Goal: Check status: Check status

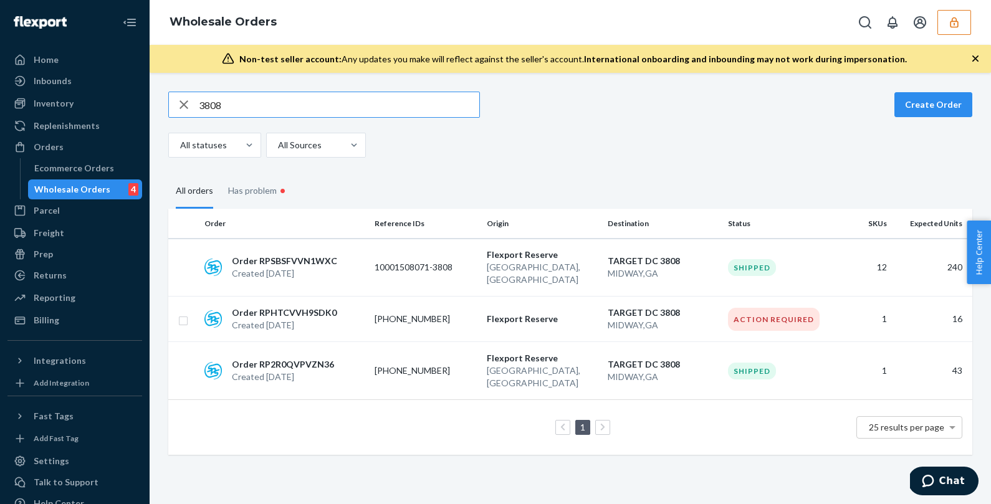
drag, startPoint x: 267, startPoint y: 105, endPoint x: 145, endPoint y: 97, distance: 122.4
click at [145, 97] on div "Home Inbounds Shipping Plans Problems Inventory Products Replenishments Orders …" at bounding box center [495, 252] width 991 height 504
type input "1165952"
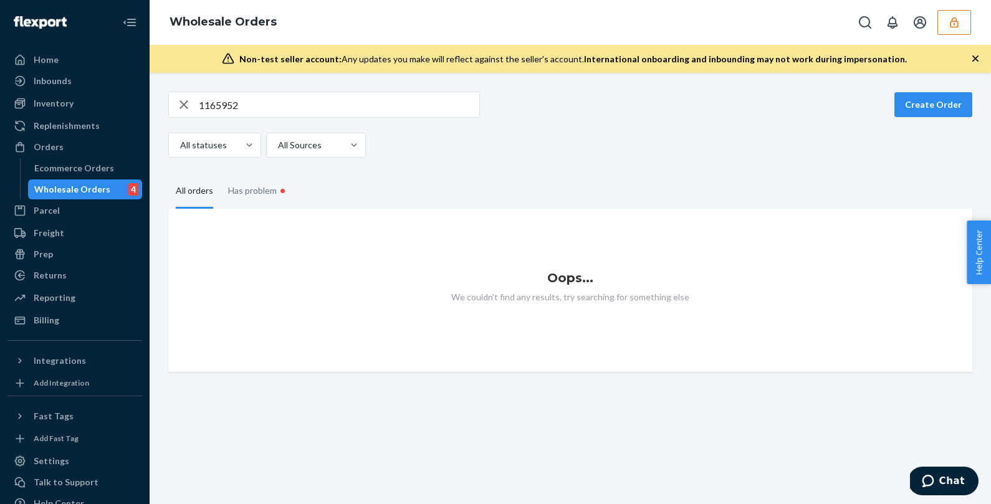
click at [954, 24] on icon "button" at bounding box center [954, 22] width 8 height 11
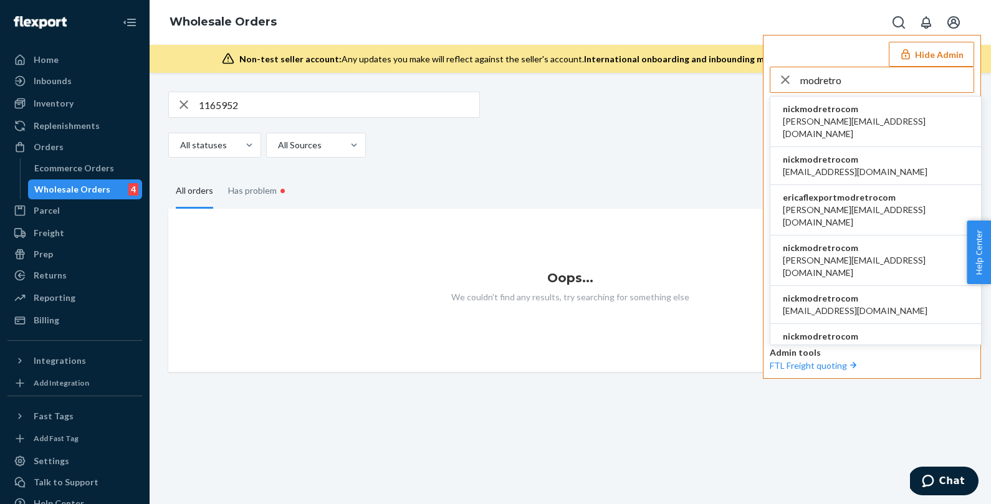
type input "modretro"
click at [820, 119] on span "adam@modretro.com" at bounding box center [876, 127] width 186 height 25
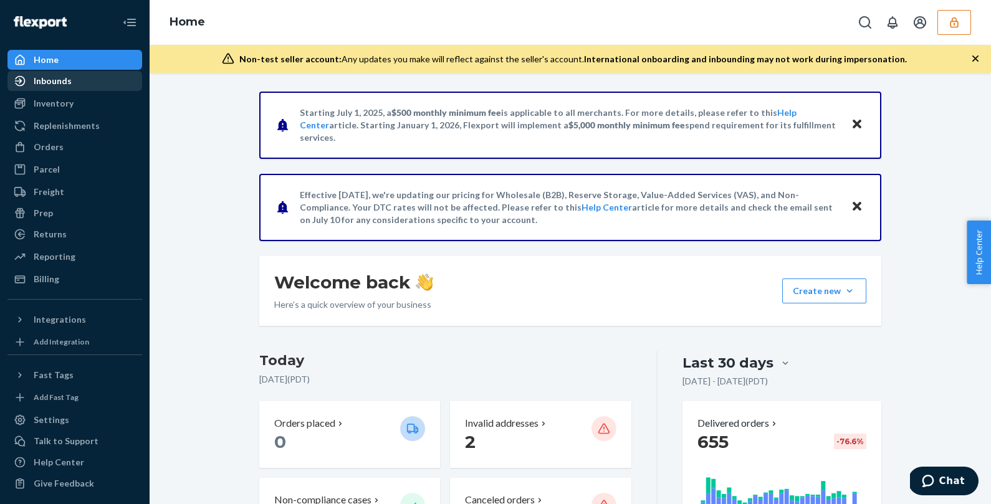
click at [55, 83] on div "Inbounds" at bounding box center [53, 81] width 38 height 12
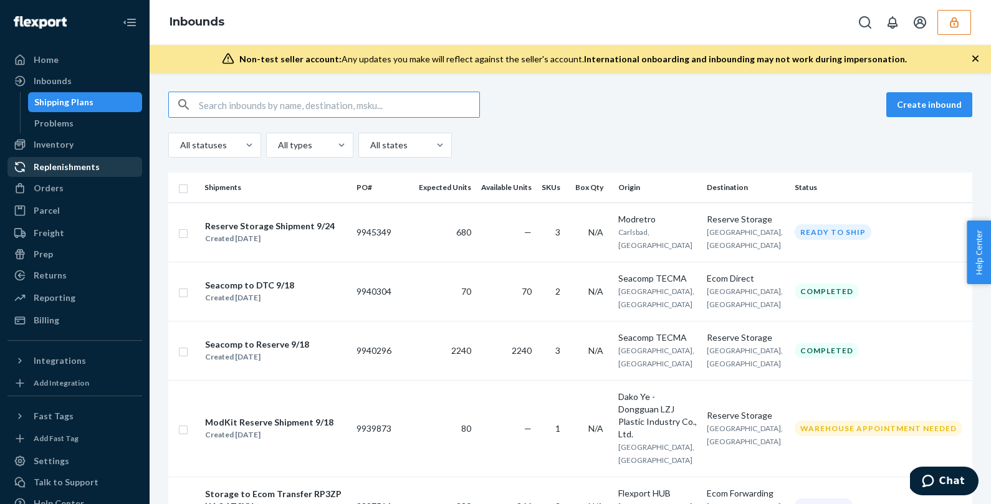
click at [88, 157] on link "Replenishments" at bounding box center [74, 167] width 135 height 20
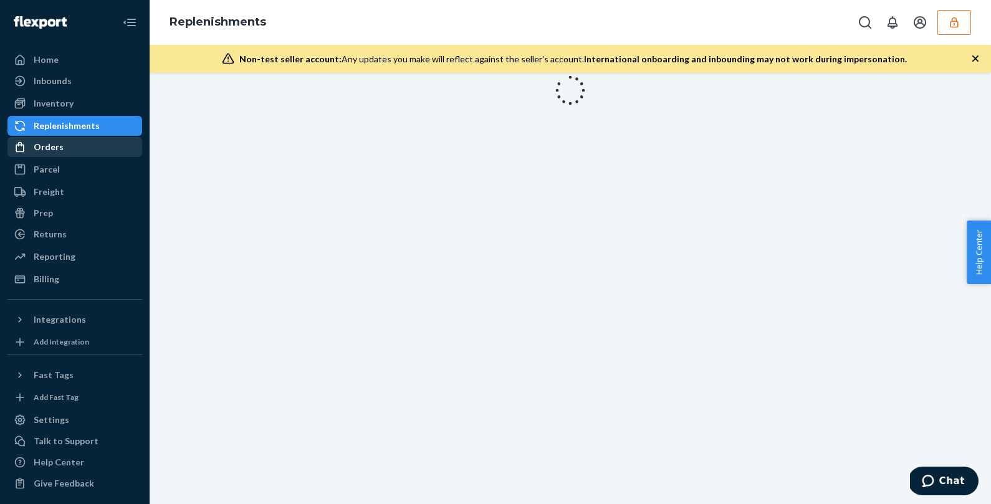
click at [88, 148] on div "Orders" at bounding box center [75, 146] width 132 height 17
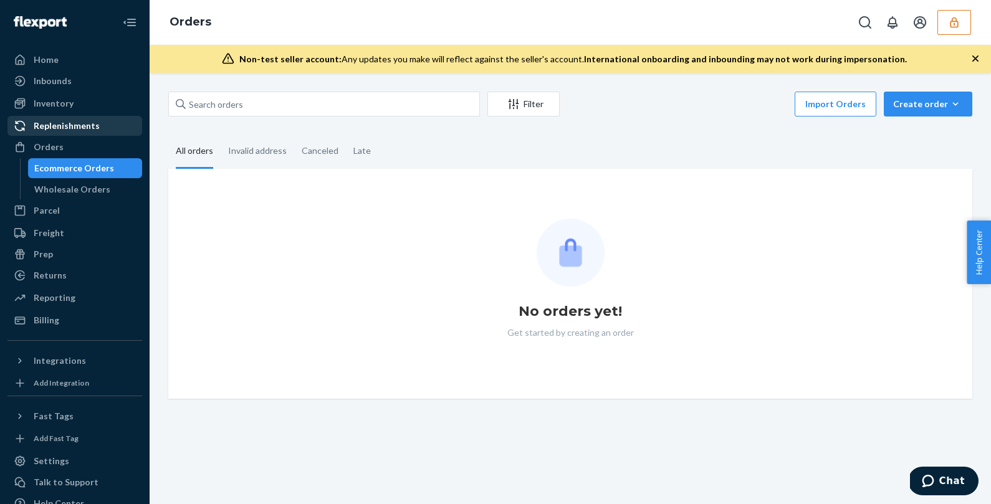
click at [87, 116] on link "Replenishments" at bounding box center [74, 126] width 135 height 20
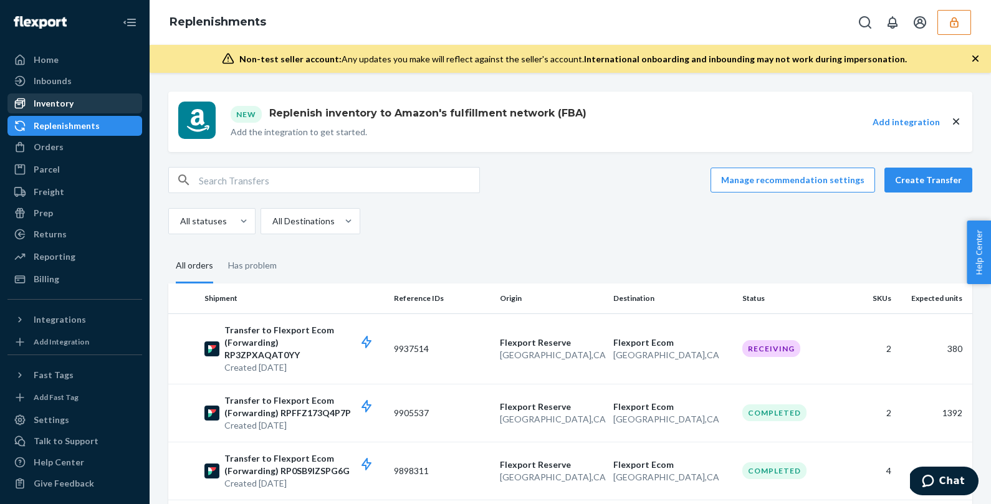
click at [87, 107] on div "Inventory" at bounding box center [75, 103] width 132 height 17
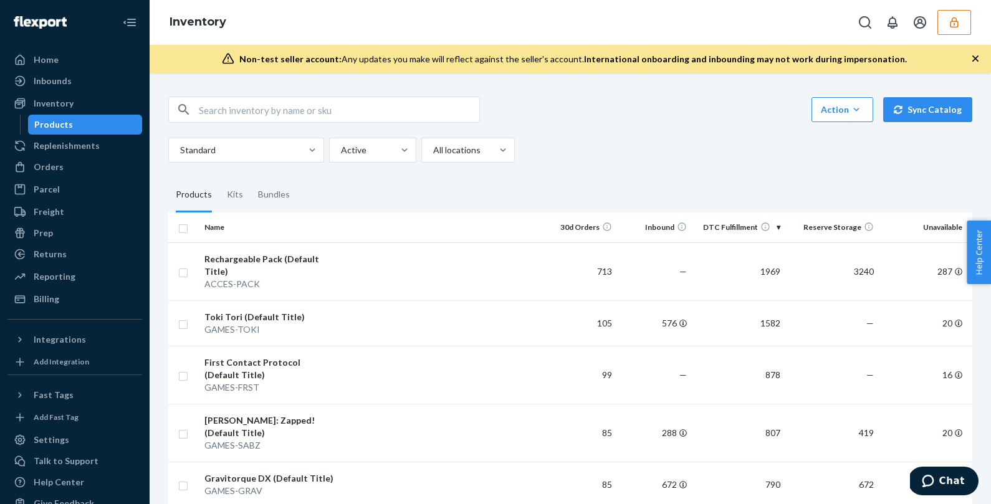
click at [235, 112] on input "text" at bounding box center [339, 109] width 281 height 25
paste input "1165952"
type input "1165952"
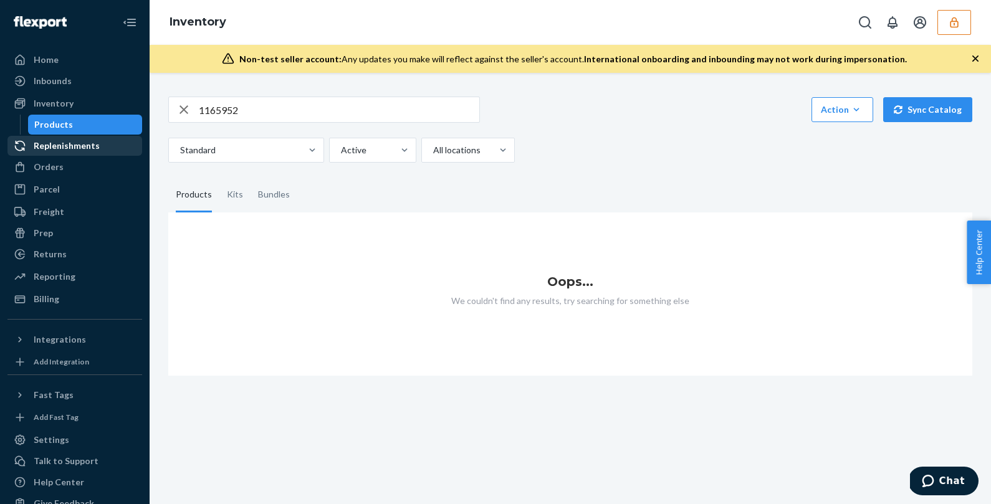
click at [64, 151] on div "Replenishments" at bounding box center [67, 146] width 66 height 12
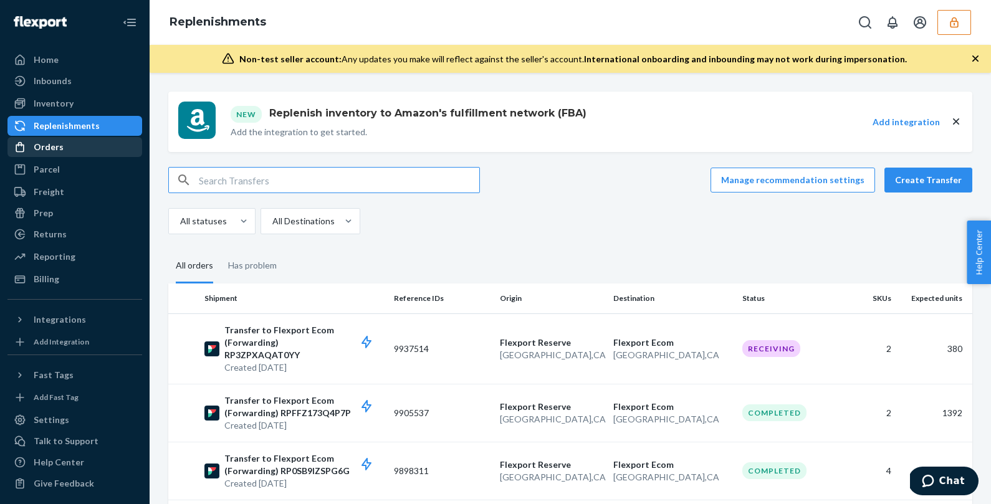
click at [54, 150] on div "Orders" at bounding box center [49, 147] width 30 height 12
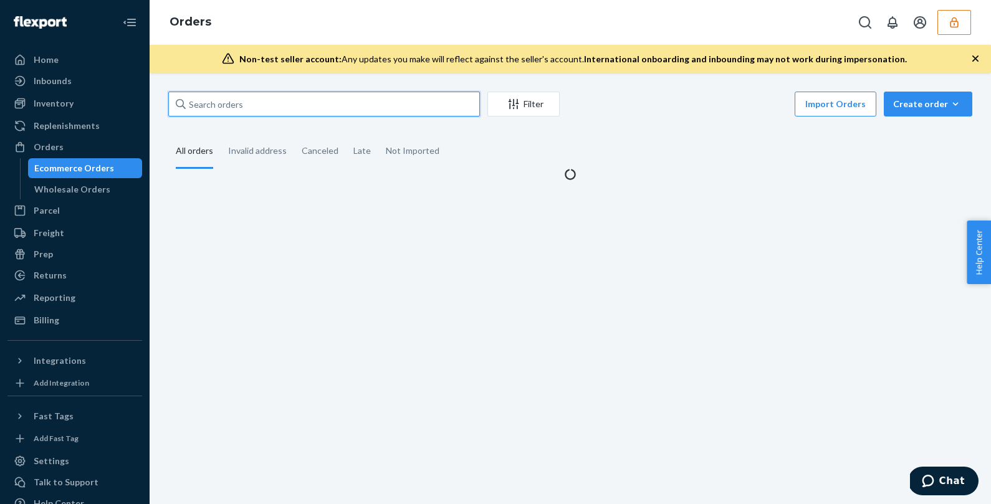
click at [251, 105] on input "text" at bounding box center [324, 104] width 312 height 25
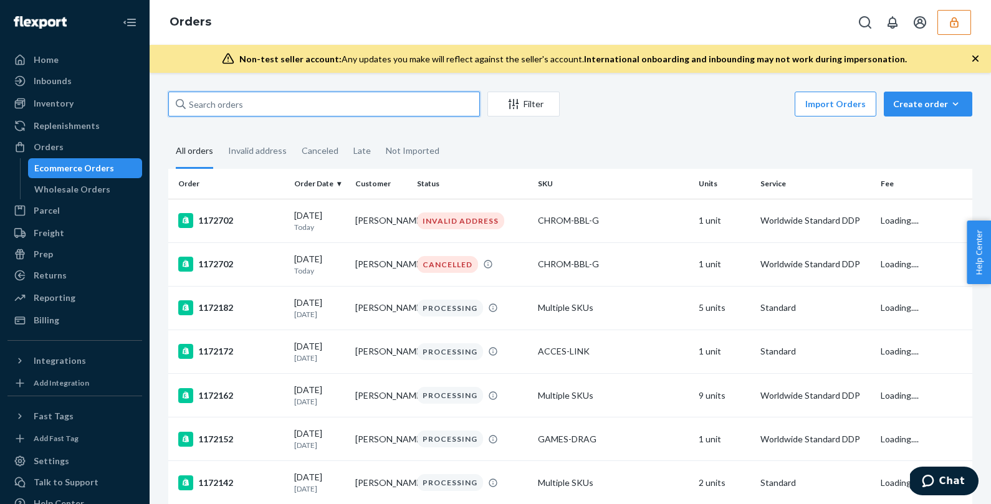
paste input "1165952"
type input "1165952"
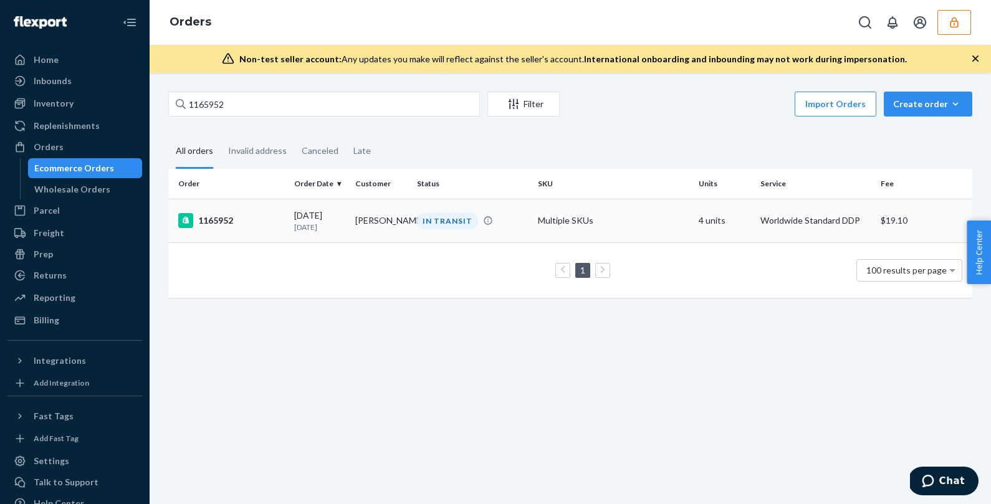
click at [279, 221] on div "1165952" at bounding box center [231, 220] width 106 height 15
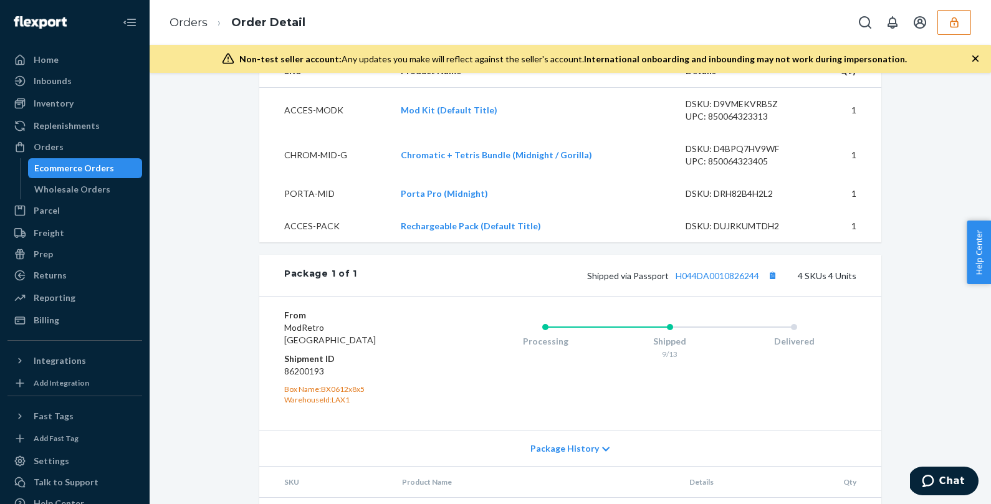
scroll to position [658, 0]
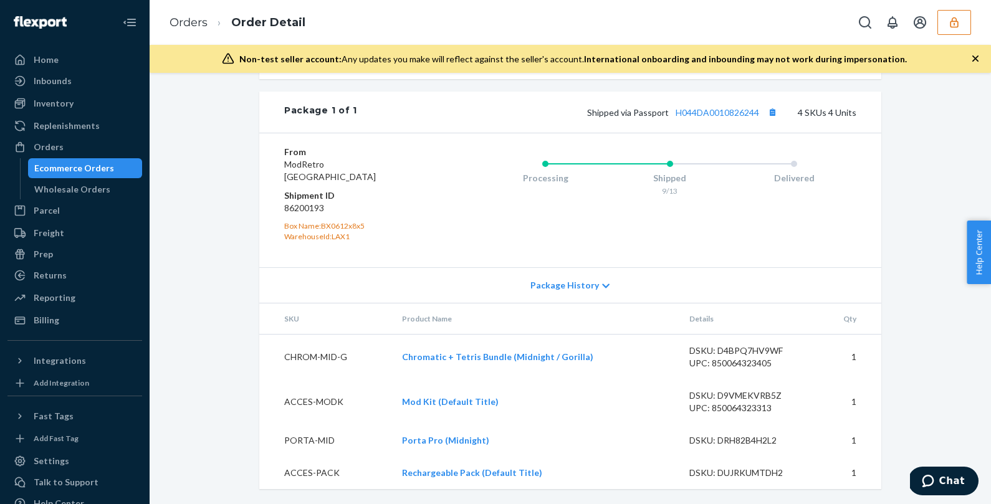
click at [293, 209] on dd "86200193" at bounding box center [358, 208] width 149 height 12
copy dd "86200193"
